Goal: Use online tool/utility: Utilize a website feature to perform a specific function

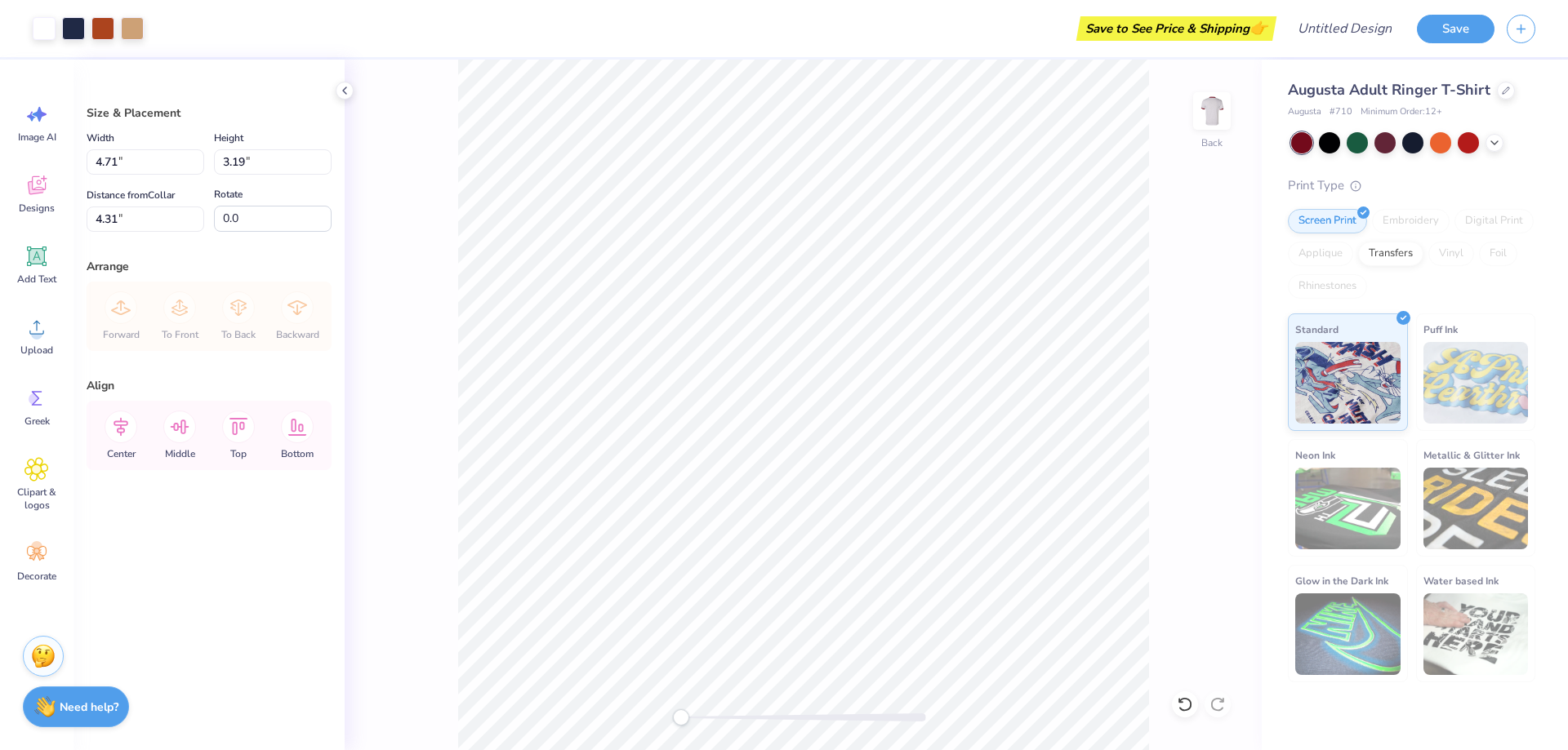
type input "4.71"
type input "3.19"
type input "4.31"
type input "3.51"
type input "2.37"
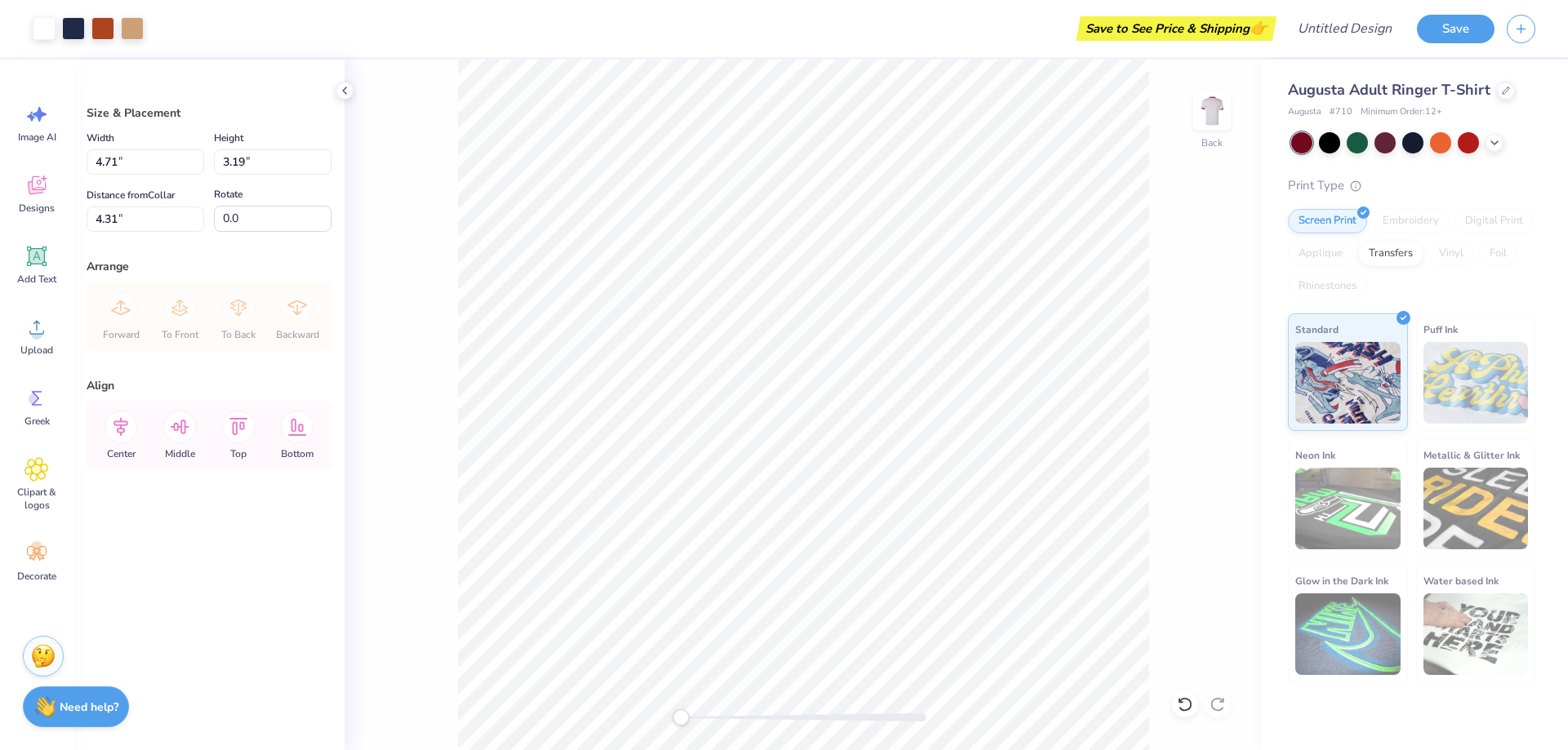
type input "4.12"
click at [1180, 383] on div "Back" at bounding box center [803, 405] width 917 height 691
